Goal: Transaction & Acquisition: Book appointment/travel/reservation

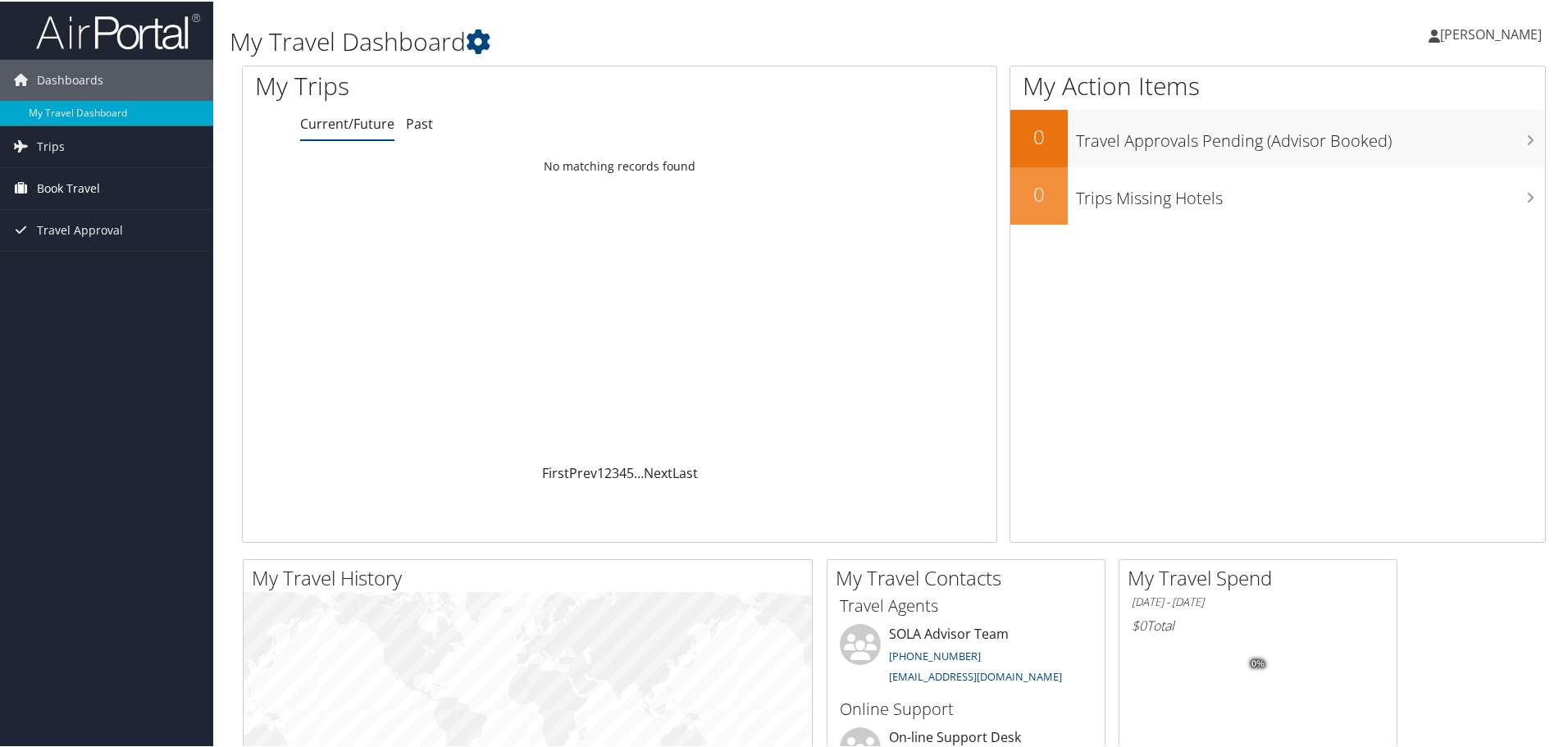
click at [64, 174] on span "Book Travel" at bounding box center [68, 186] width 63 height 41
click at [70, 273] on link "Book/Manage Online Trips" at bounding box center [107, 269] width 213 height 25
click at [91, 279] on link "Book/Manage Online Trips" at bounding box center [107, 269] width 213 height 25
